Goal: Task Accomplishment & Management: Manage account settings

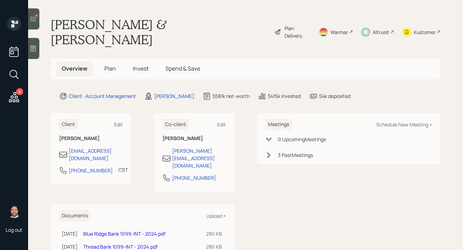
click at [38, 25] on div at bounding box center [33, 18] width 11 height 21
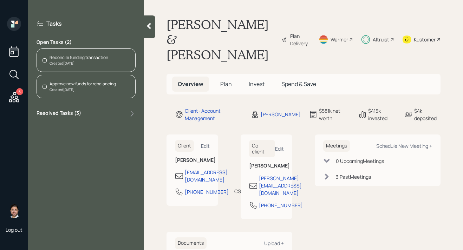
click at [72, 61] on div "Created [DATE]" at bounding box center [79, 63] width 59 height 5
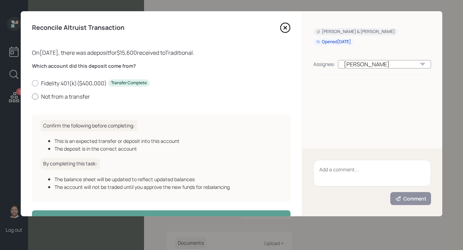
click at [71, 99] on label "Not from a transfer" at bounding box center [161, 97] width 258 height 8
click at [32, 97] on input "Not from a transfer" at bounding box center [32, 96] width 0 height 0
radio input "true"
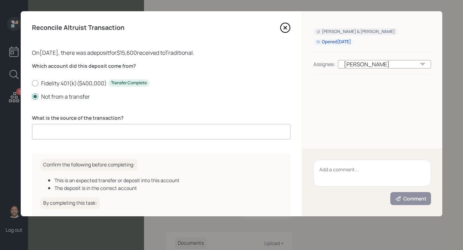
click at [77, 130] on input at bounding box center [161, 131] width 258 height 15
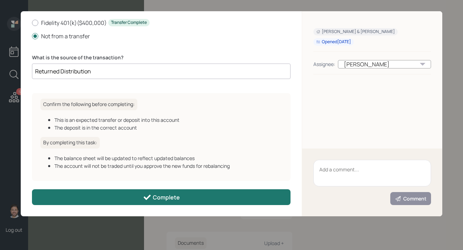
type input "Returned Distribution"
click at [145, 193] on icon at bounding box center [147, 197] width 8 height 8
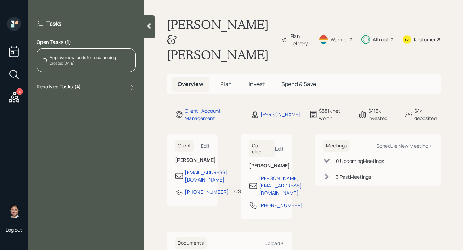
click at [19, 97] on icon at bounding box center [14, 97] width 13 height 13
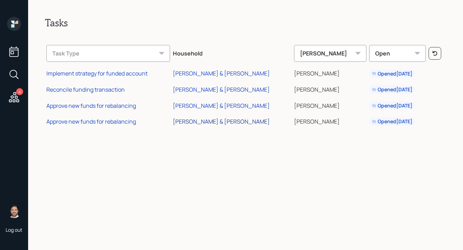
click at [213, 123] on div "[PERSON_NAME] & [PERSON_NAME]" at bounding box center [221, 122] width 97 height 8
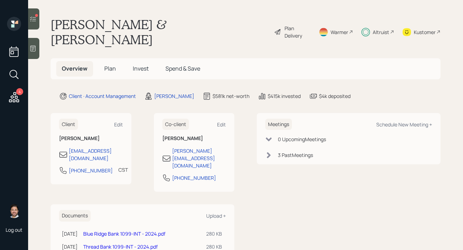
click at [39, 27] on main "Maia Hanson & Bob Pierson Plan Delivery Warmer Altruist Kustomer Overview Plan …" at bounding box center [245, 125] width 435 height 250
click at [36, 24] on div at bounding box center [33, 18] width 11 height 21
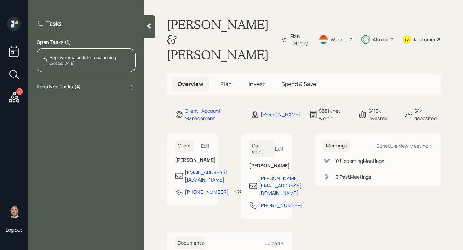
click at [120, 61] on div "Approve new funds for rebalancing Created Today" at bounding box center [86, 60] width 99 height 24
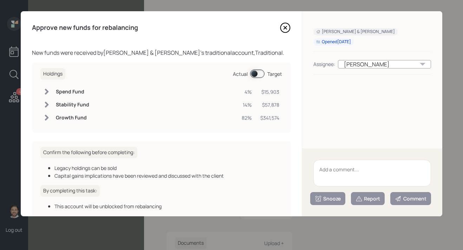
click at [334, 172] on textarea at bounding box center [372, 173] width 118 height 27
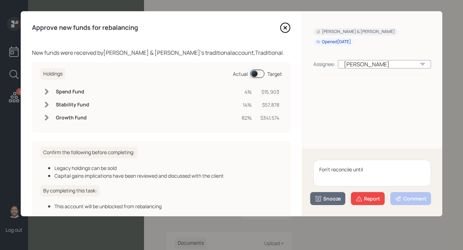
click at [322, 170] on textarea "Fon't reconcile until" at bounding box center [372, 173] width 118 height 27
drag, startPoint x: 375, startPoint y: 172, endPoint x: 336, endPoint y: 172, distance: 38.6
click at [336, 172] on textarea "Don't reconcile until" at bounding box center [372, 173] width 118 height 27
type textarea "Don't rebalance"
click at [324, 199] on div "Snooze" at bounding box center [328, 198] width 26 height 7
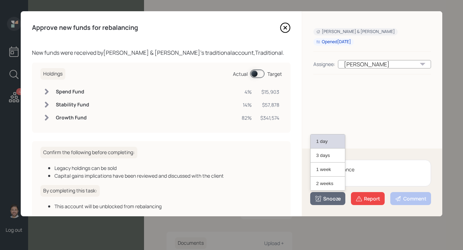
click at [321, 143] on button "1 day" at bounding box center [327, 142] width 34 height 14
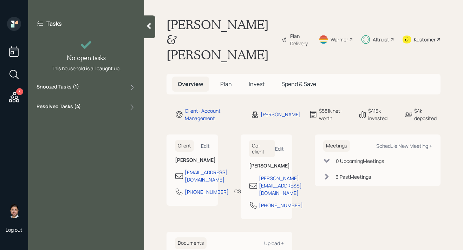
click at [13, 99] on icon at bounding box center [14, 97] width 13 height 13
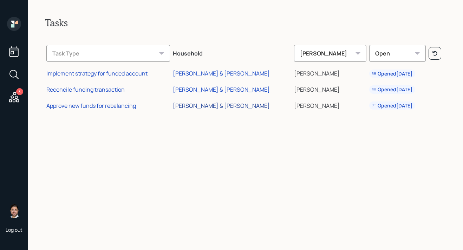
click at [229, 103] on div "[PERSON_NAME] & [PERSON_NAME]" at bounding box center [221, 106] width 97 height 8
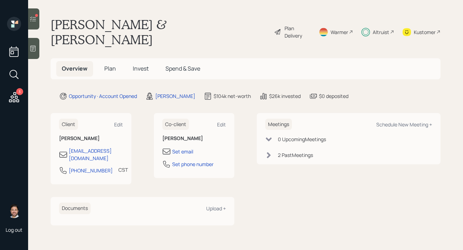
click at [112, 65] on span "Plan" at bounding box center [110, 69] width 12 height 8
